Goal: Information Seeking & Learning: Compare options

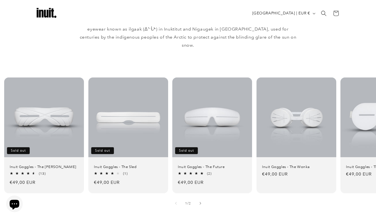
scroll to position [303, 0]
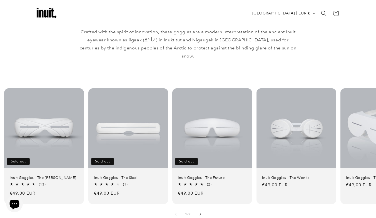
click at [353, 175] on link "Inuit Goggles - The Smith" at bounding box center [380, 177] width 69 height 5
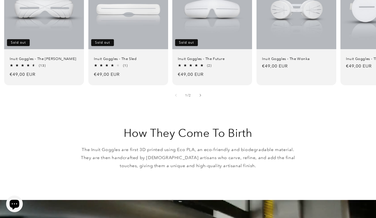
scroll to position [423, 0]
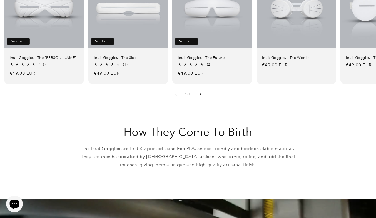
click at [202, 88] on button "Slide right" at bounding box center [200, 94] width 12 height 12
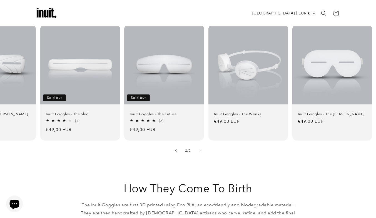
scroll to position [367, 0]
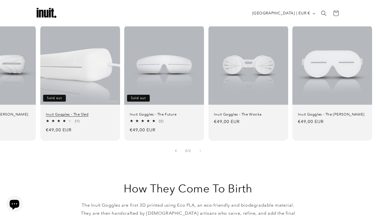
click at [93, 112] on link "Inuit Goggles - The Sled" at bounding box center [80, 114] width 69 height 5
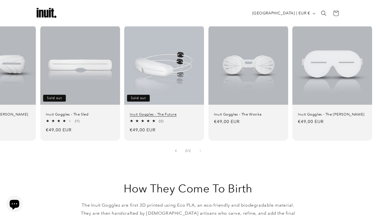
click at [170, 112] on link "Inuit Goggles - The Future" at bounding box center [164, 114] width 69 height 5
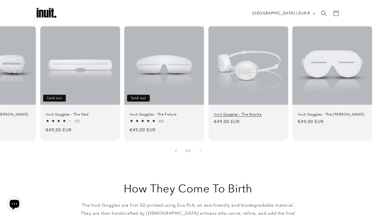
click at [254, 112] on link "Inuit Goggles - The Wonka" at bounding box center [248, 114] width 69 height 5
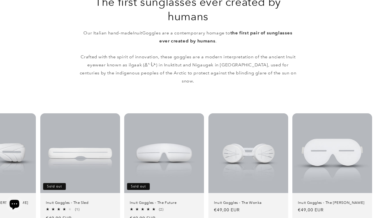
scroll to position [310, 0]
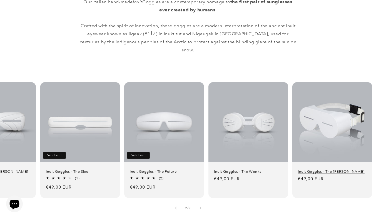
click at [312, 169] on link "Inuit Goggles - The Smith" at bounding box center [332, 171] width 69 height 5
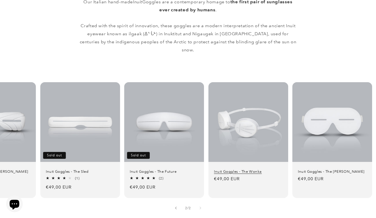
click at [244, 169] on link "Inuit Goggles - The Wonka" at bounding box center [248, 171] width 69 height 5
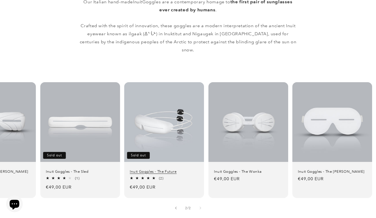
click at [170, 169] on link "Inuit Goggles - The Future" at bounding box center [164, 171] width 69 height 5
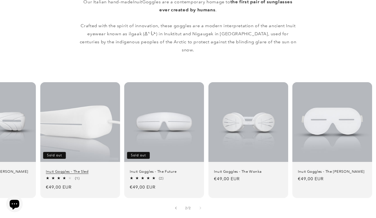
click at [86, 169] on link "Inuit Goggles - The Sled" at bounding box center [80, 171] width 69 height 5
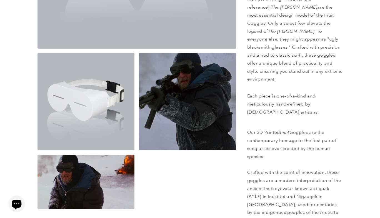
scroll to position [187, 0]
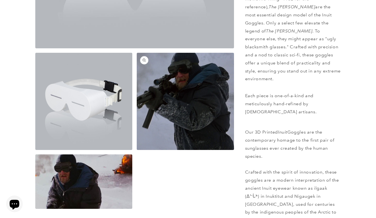
click at [137, 150] on button "Open media 3 in modal" at bounding box center [137, 150] width 0 height 0
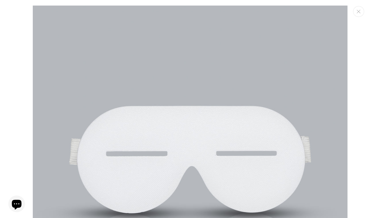
scroll to position [643, 0]
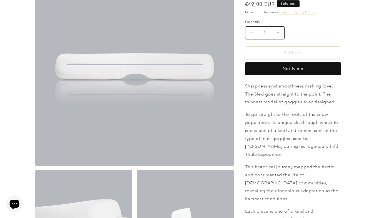
scroll to position [71, 0]
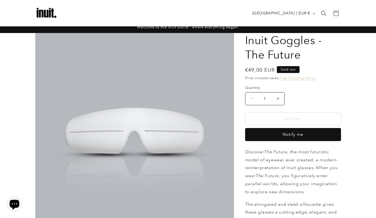
scroll to position [3, 0]
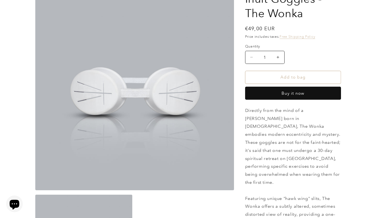
scroll to position [58, 0]
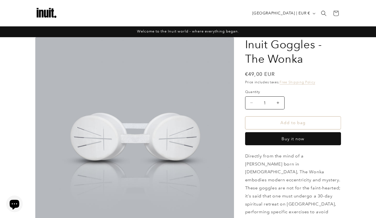
click at [151, 16] on header "Search Country/region [GEOGRAPHIC_DATA] | EUR € Search [GEOGRAPHIC_DATA] EUR €" at bounding box center [187, 13] width 333 height 26
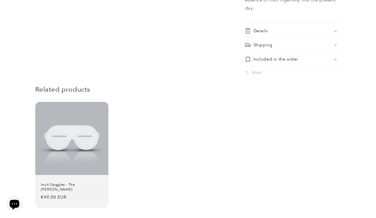
scroll to position [488, 0]
